Goal: Navigation & Orientation: Find specific page/section

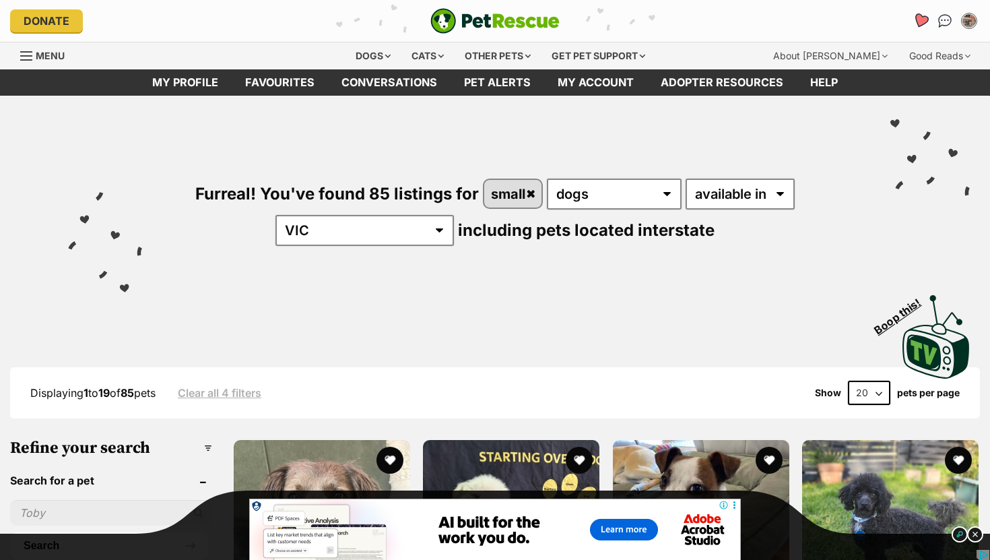
click at [922, 22] on icon "Favourites" at bounding box center [920, 20] width 16 height 15
